Goal: Information Seeking & Learning: Find specific fact

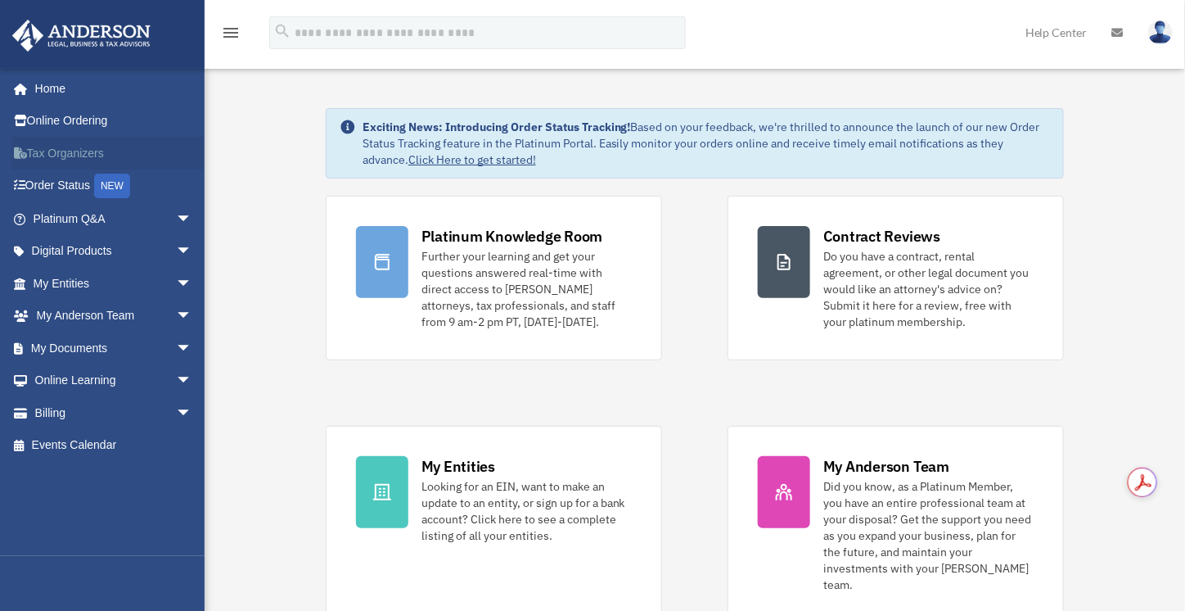
click at [82, 151] on link "Tax Organizers" at bounding box center [113, 153] width 205 height 33
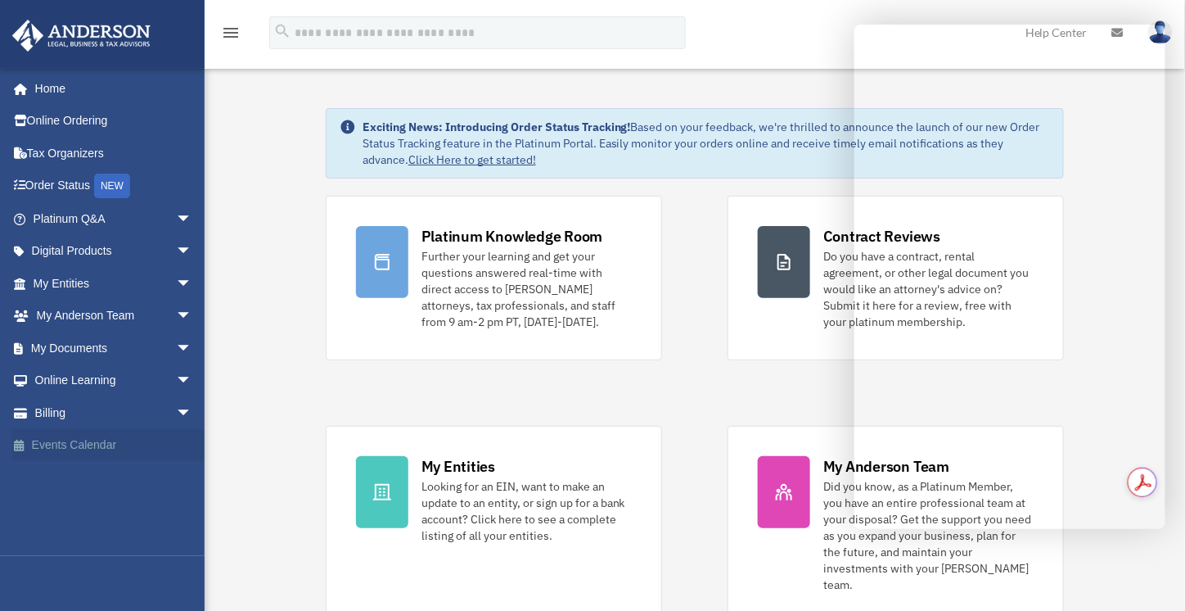
click at [106, 451] on link "Events Calendar" at bounding box center [113, 445] width 205 height 33
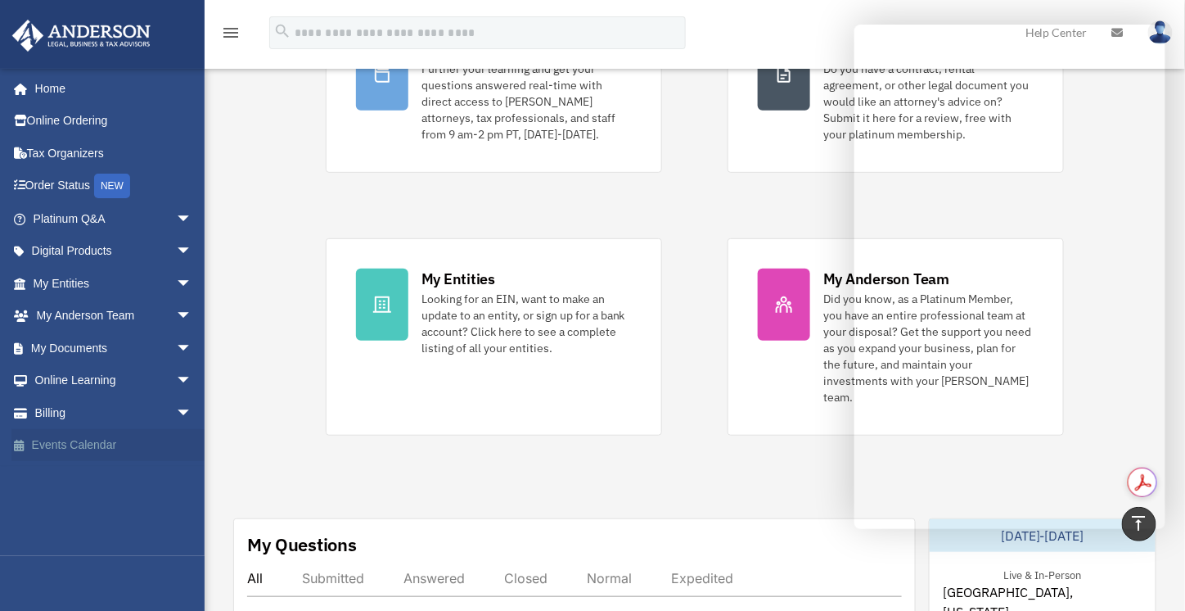
scroll to position [136, 0]
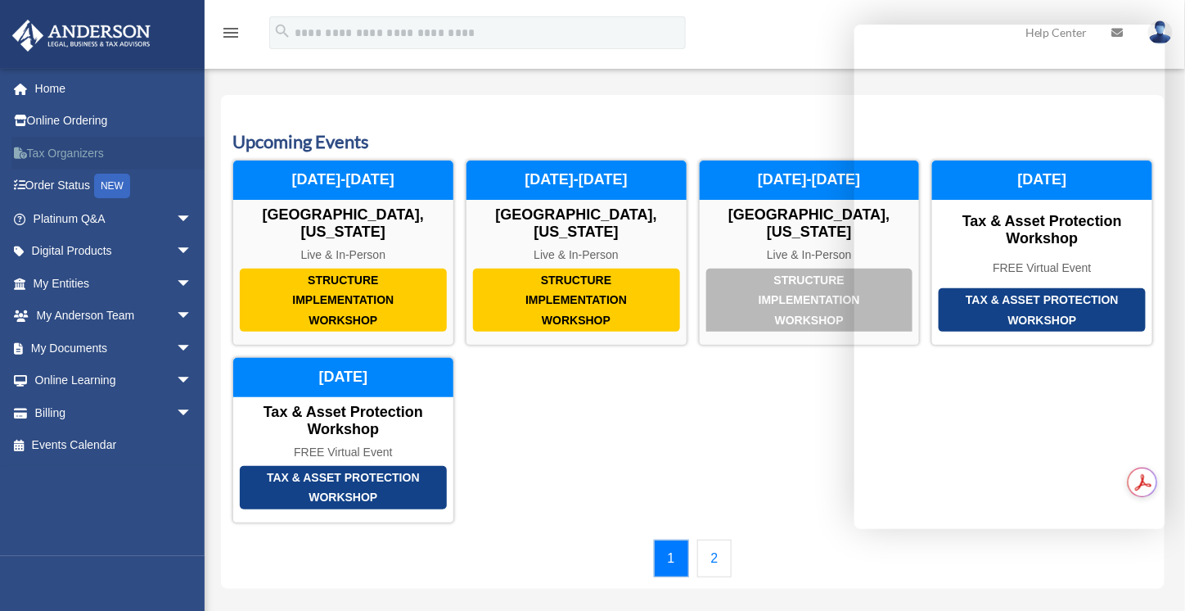
click at [84, 153] on link "Tax Organizers" at bounding box center [113, 153] width 205 height 33
click at [92, 158] on link "Tax Organizers" at bounding box center [113, 153] width 205 height 33
click at [745, 410] on div "Structure Implementation Workshop Las Vegas, Nevada Live & In-Person November 2…" at bounding box center [692, 341] width 921 height 363
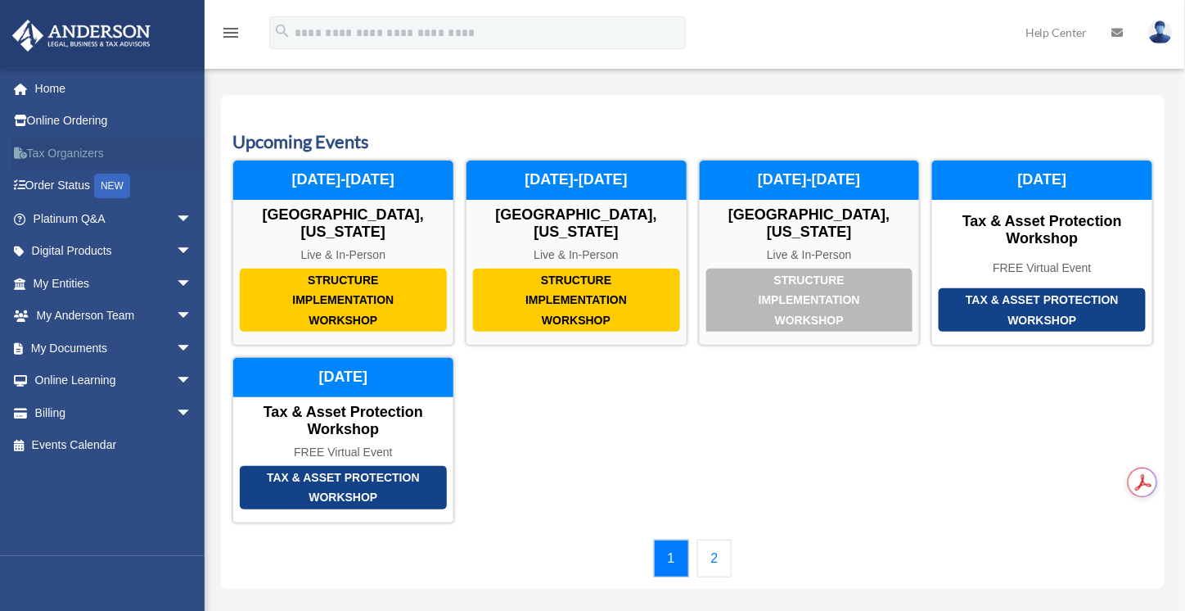
click at [93, 158] on link "Tax Organizers" at bounding box center [113, 153] width 205 height 33
click at [60, 151] on link "Tax Organizers" at bounding box center [113, 153] width 205 height 33
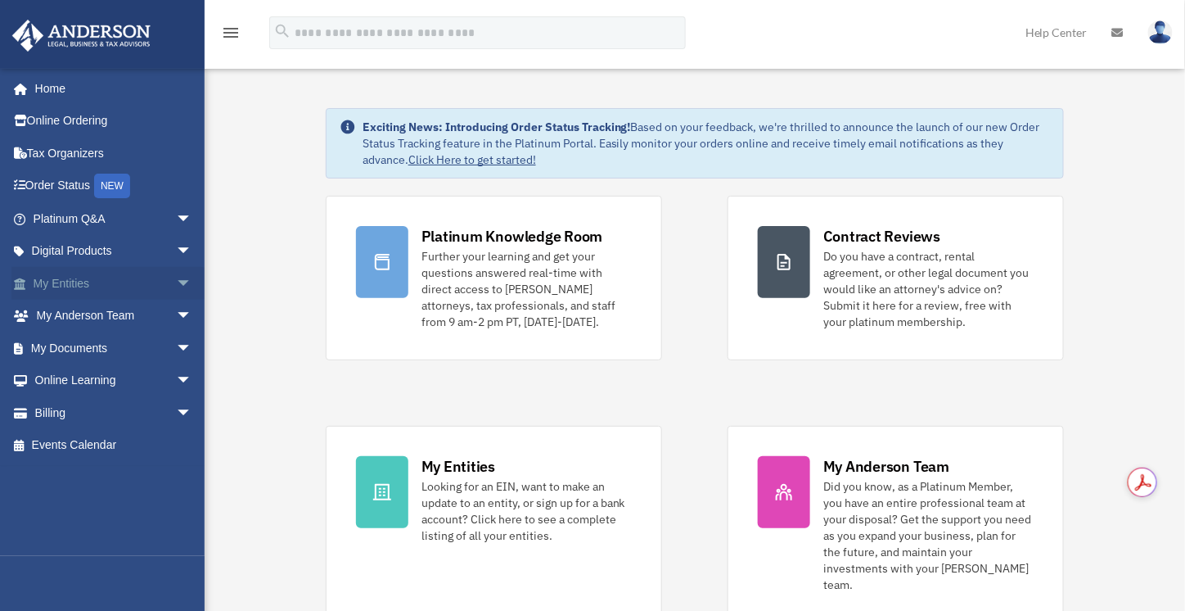
click at [176, 285] on span "arrow_drop_down" at bounding box center [192, 284] width 33 height 34
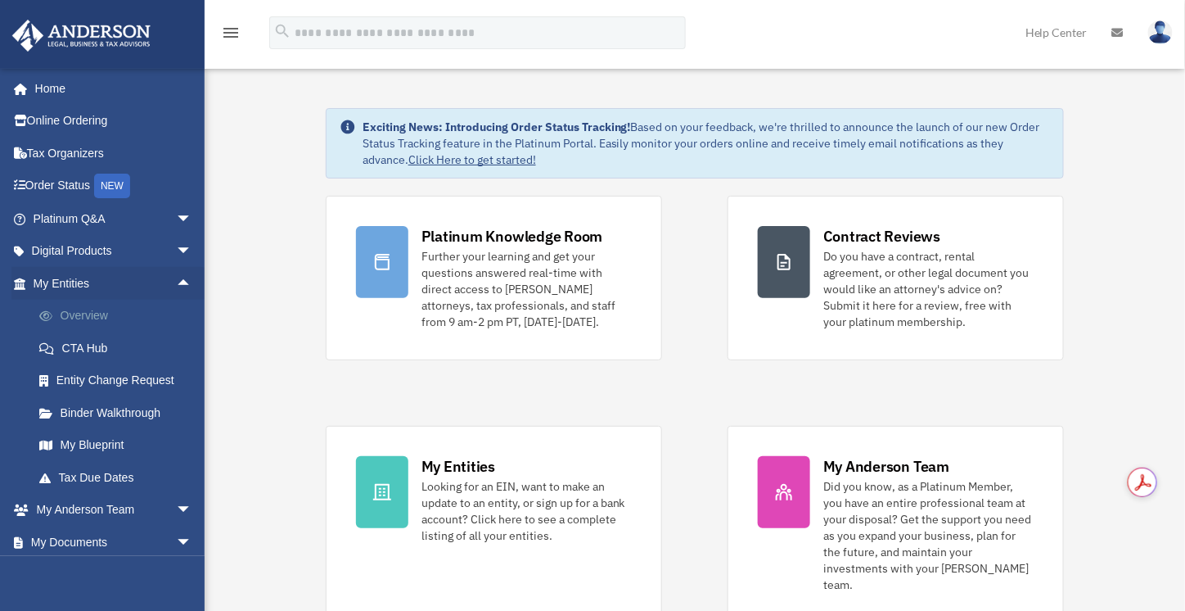
click at [101, 315] on link "Overview" at bounding box center [120, 316] width 194 height 33
click at [95, 317] on link "Overview" at bounding box center [120, 316] width 194 height 33
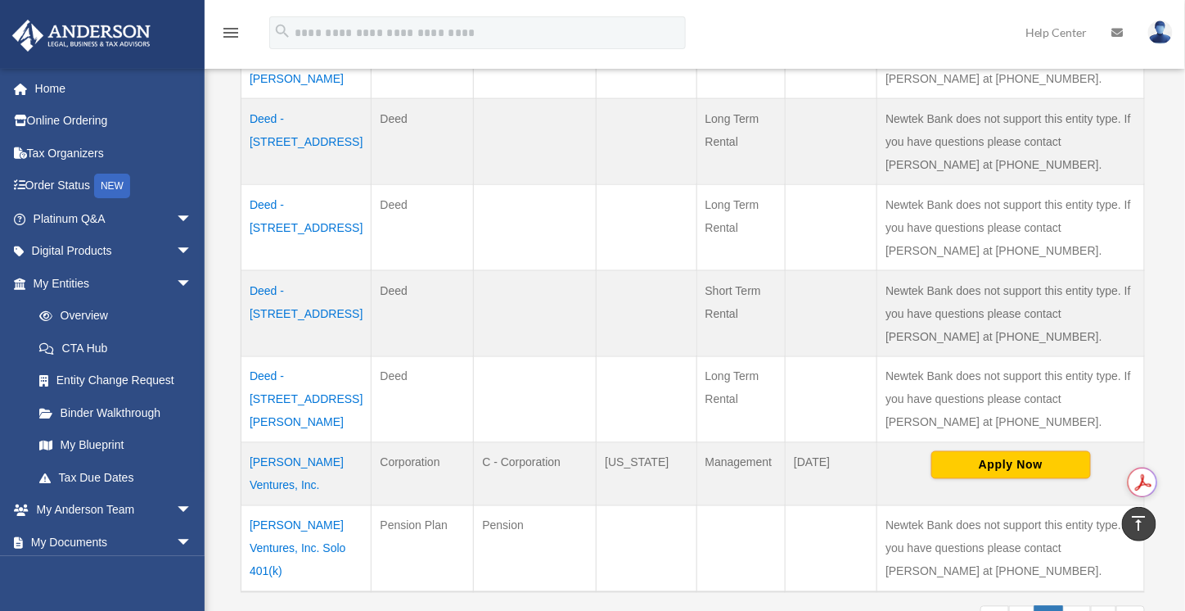
scroll to position [818, 0]
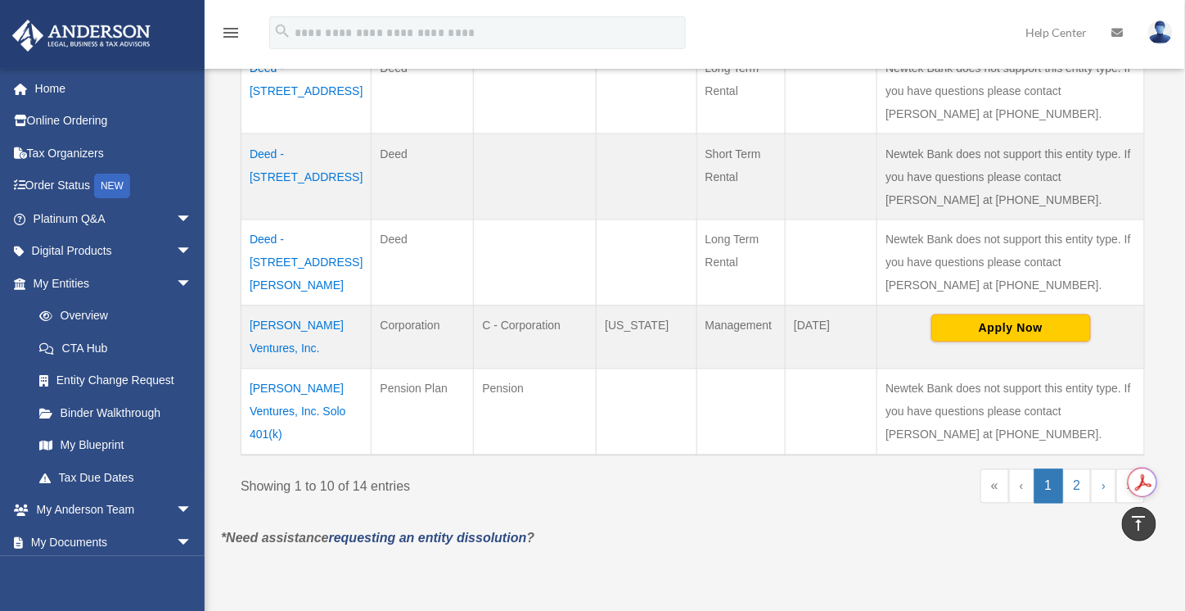
click at [313, 322] on td "[PERSON_NAME] Ventures, Inc." at bounding box center [306, 336] width 130 height 63
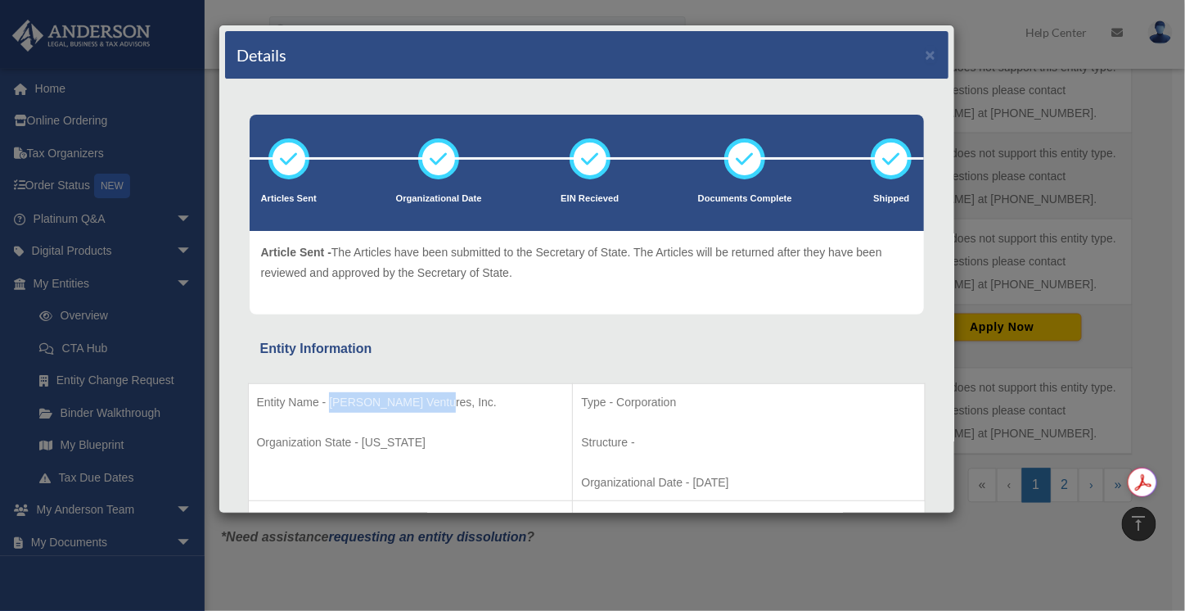
drag, startPoint x: 442, startPoint y: 399, endPoint x: 330, endPoint y: 400, distance: 112.1
click at [330, 400] on p "Entity Name - [PERSON_NAME] Ventures, Inc." at bounding box center [411, 402] width 308 height 20
copy p "[PERSON_NAME] Ventures, Inc."
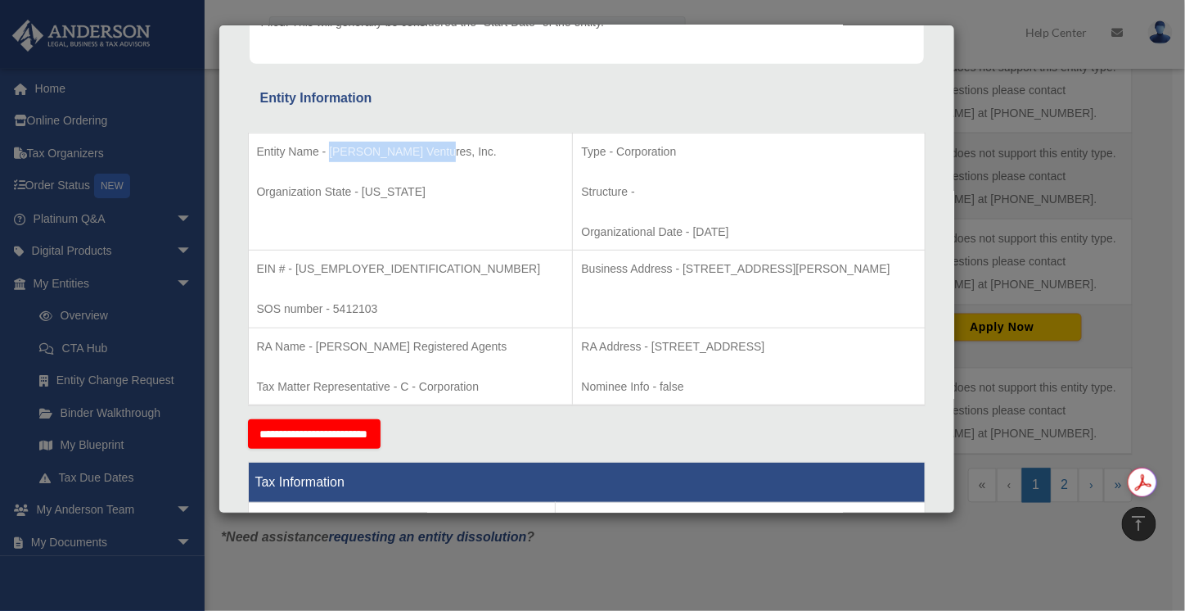
scroll to position [273, 0]
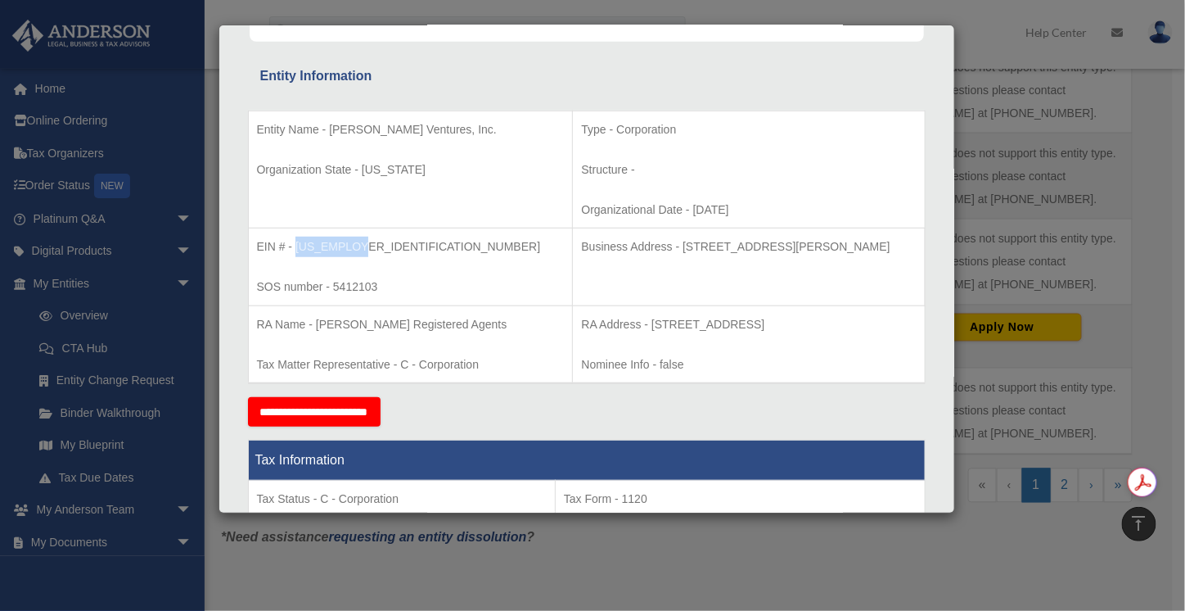
drag, startPoint x: 372, startPoint y: 242, endPoint x: 298, endPoint y: 240, distance: 73.7
click at [298, 240] on p "EIN # - [US_EMPLOYER_IDENTIFICATION_NUMBER]" at bounding box center [411, 247] width 308 height 20
copy p "[US_EMPLOYER_IDENTIFICATION_NUMBER]"
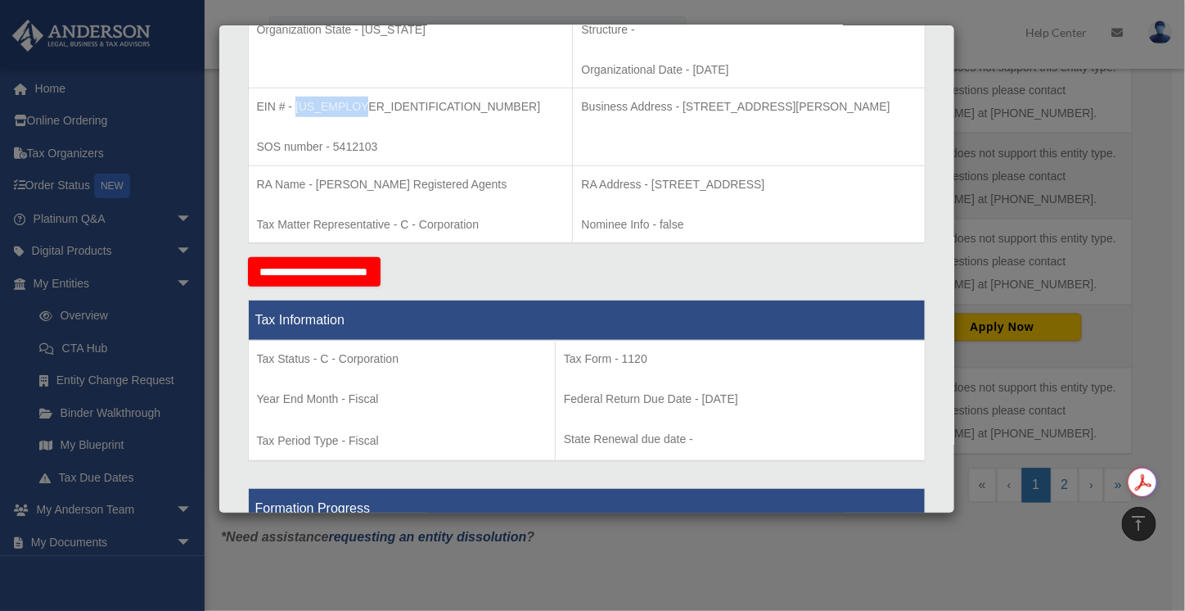
scroll to position [276, 0]
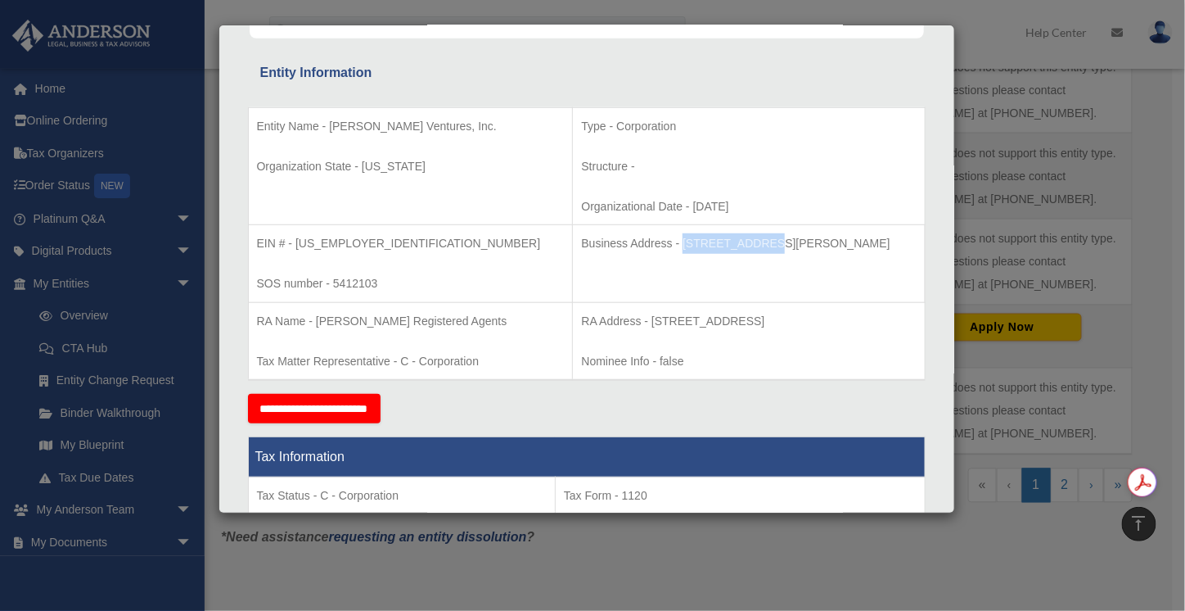
drag, startPoint x: 597, startPoint y: 243, endPoint x: 678, endPoint y: 244, distance: 81.8
click at [678, 244] on p "Business Address - [STREET_ADDRESS][PERSON_NAME]" at bounding box center [748, 243] width 335 height 20
copy p "[STREET_ADDRESS][PERSON_NAME]"
click at [732, 242] on p "Business Address - [STREET_ADDRESS][PERSON_NAME]" at bounding box center [748, 243] width 335 height 20
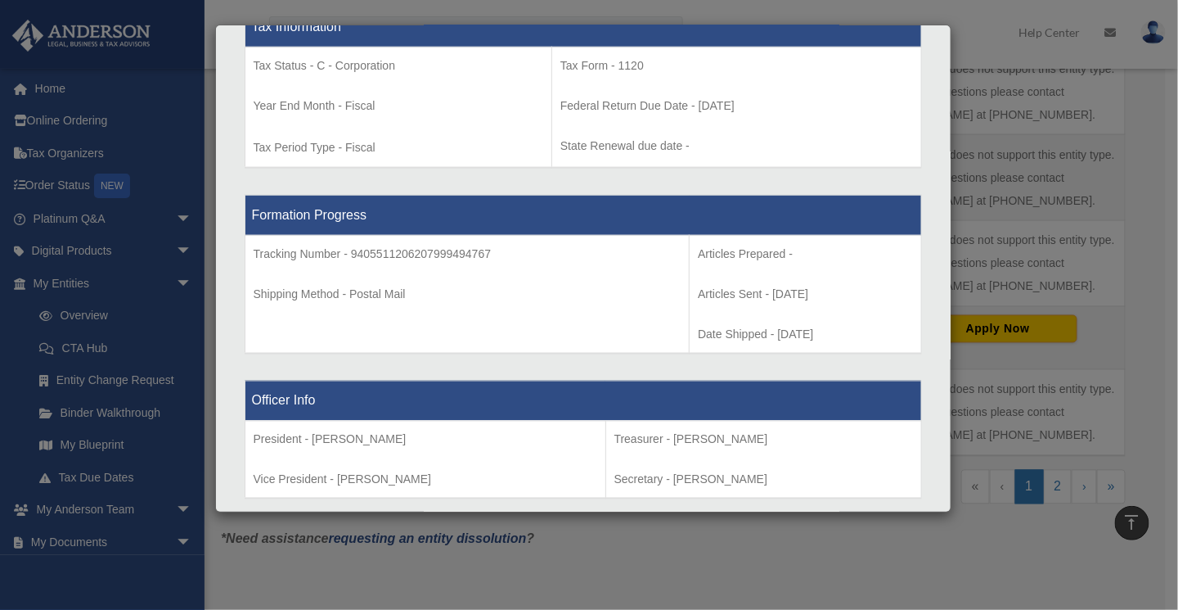
scroll to position [1228, 0]
